Goal: Task Accomplishment & Management: Use online tool/utility

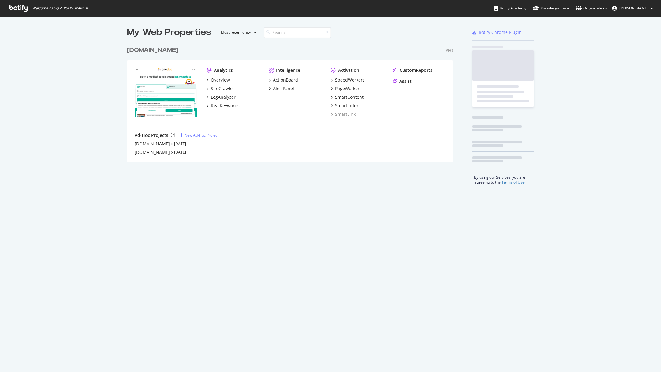
scroll to position [372, 661]
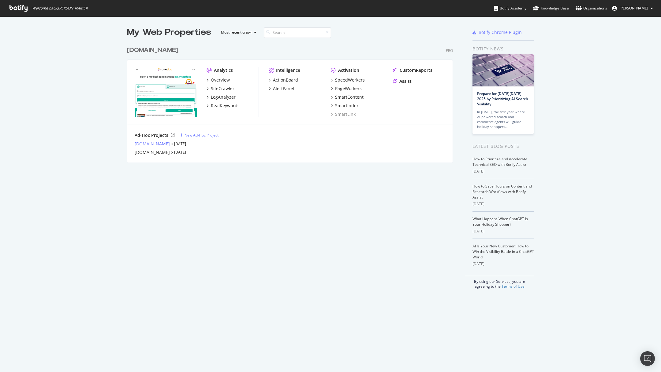
click at [155, 143] on div "[DOMAIN_NAME]" at bounding box center [152, 144] width 35 height 6
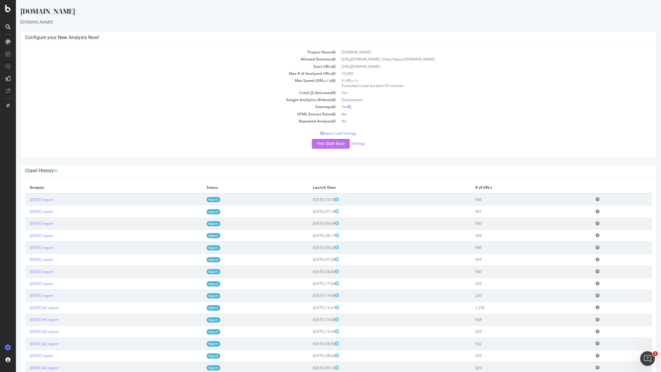
click at [333, 142] on button "Yes! Start Now" at bounding box center [331, 144] width 38 height 10
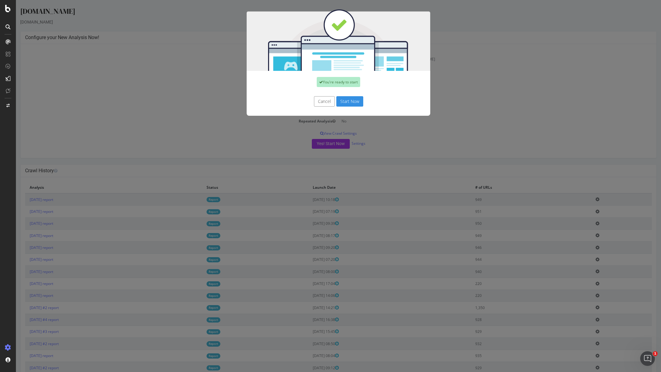
click at [348, 103] on button "Start Now" at bounding box center [349, 101] width 27 height 10
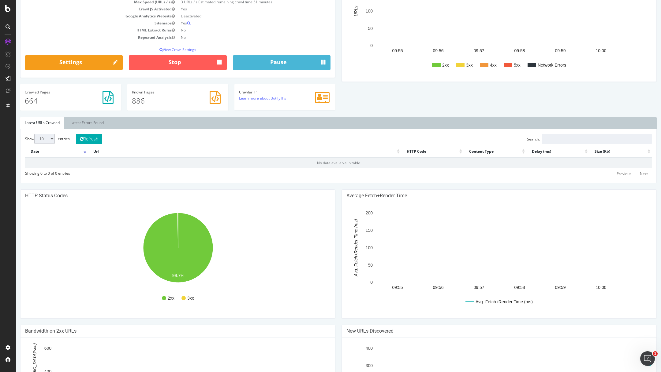
scroll to position [128, 0]
